Goal: Task Accomplishment & Management: Manage account settings

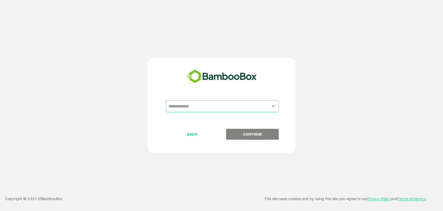
click at [180, 106] on input "text" at bounding box center [222, 106] width 111 height 10
click at [274, 106] on icon "Open" at bounding box center [274, 106] width 6 height 6
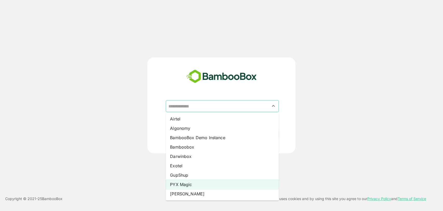
scroll to position [37, 0]
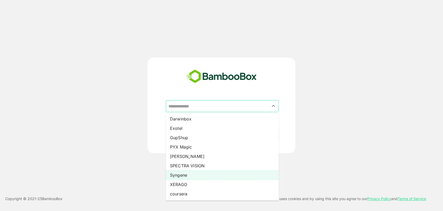
click at [188, 176] on li "Syngene" at bounding box center [222, 174] width 113 height 9
type input "*******"
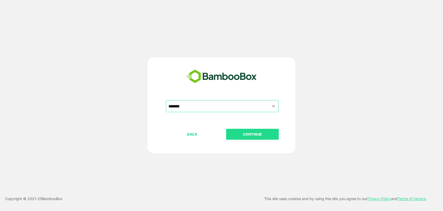
click at [264, 129] on button "CONTINUE" at bounding box center [252, 134] width 53 height 11
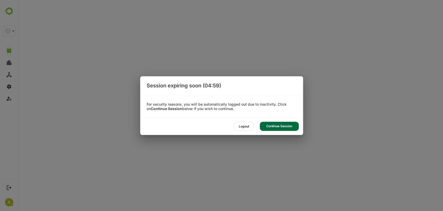
click at [281, 123] on div "Continue Session" at bounding box center [279, 126] width 39 height 9
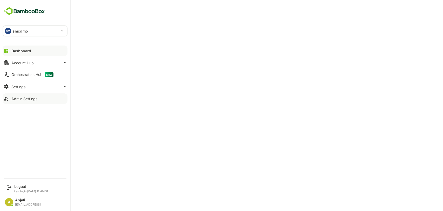
click at [22, 100] on div "Admin Settings" at bounding box center [24, 98] width 26 height 4
click at [31, 88] on button "Settings" at bounding box center [35, 86] width 65 height 10
click at [15, 86] on div "Settings" at bounding box center [18, 86] width 14 height 4
